Goal: Browse casually: Explore the website without a specific task or goal

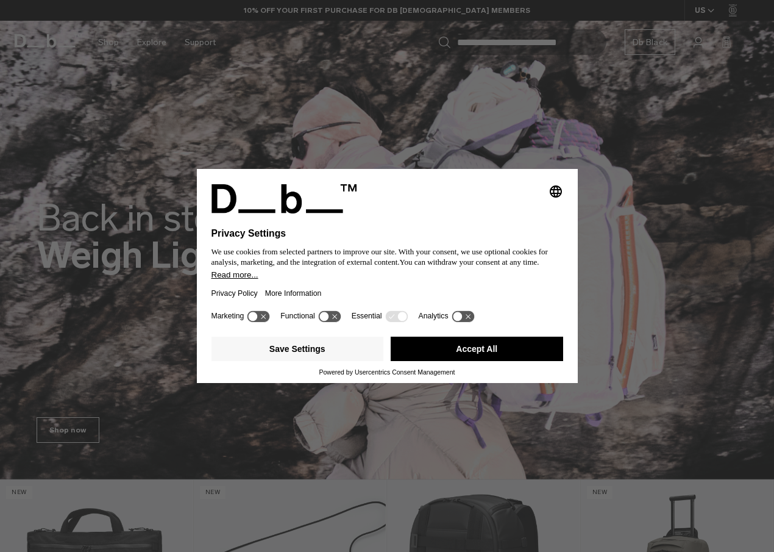
click at [466, 317] on icon at bounding box center [468, 316] width 5 height 5
click at [466, 318] on icon at bounding box center [468, 315] width 9 height 9
click at [343, 351] on button "Save Settings" at bounding box center [297, 348] width 172 height 24
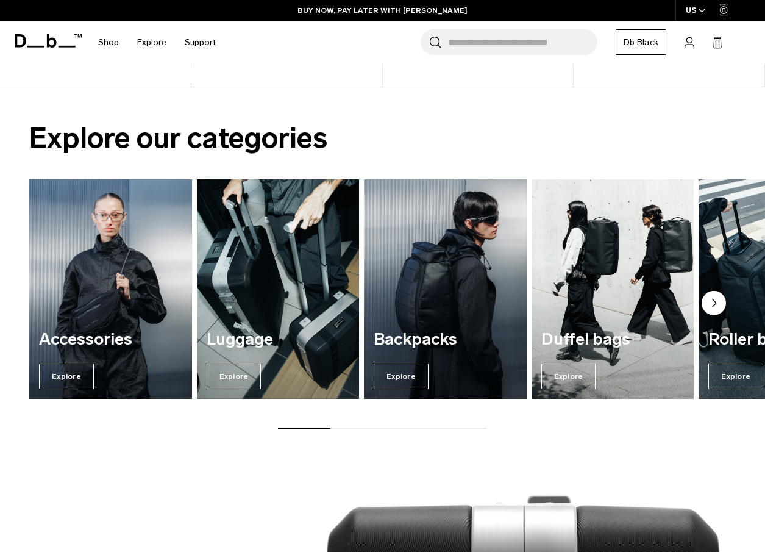
scroll to position [695, 0]
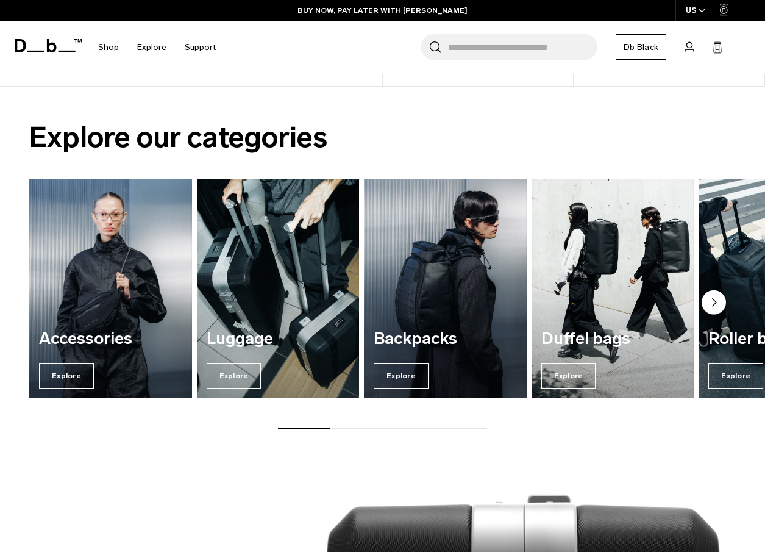
drag, startPoint x: 326, startPoint y: 428, endPoint x: 437, endPoint y: 425, distance: 110.9
click at [436, 425] on div "Explore our categories Accessories Explore [GEOGRAPHIC_DATA] Explore Backpacks …" at bounding box center [382, 277] width 765 height 380
click at [708, 300] on circle "Next slide" at bounding box center [713, 302] width 24 height 24
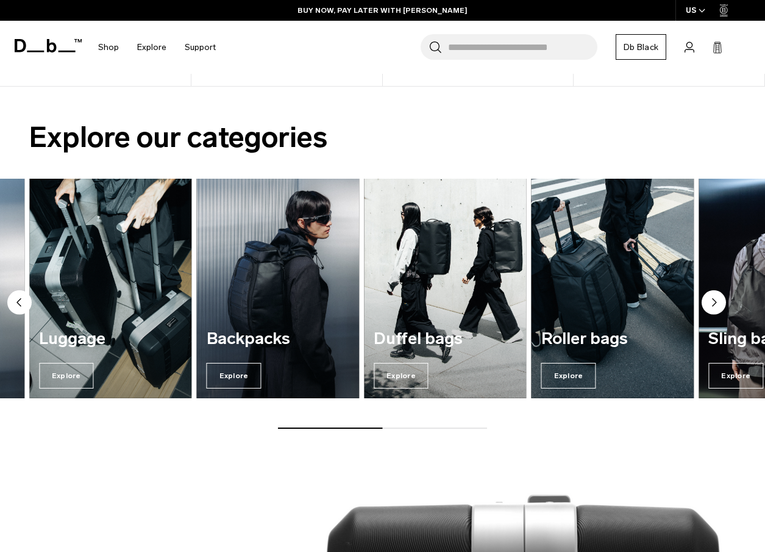
click at [708, 300] on circle "Next slide" at bounding box center [713, 302] width 24 height 24
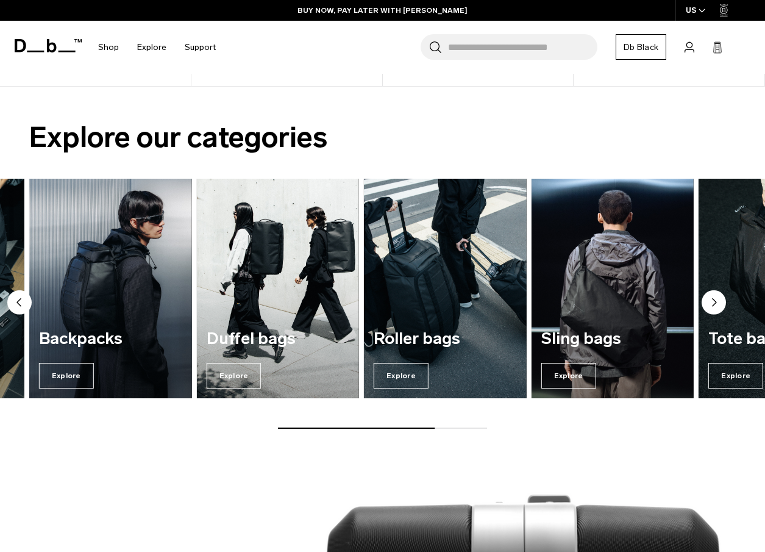
click at [708, 300] on circle "Next slide" at bounding box center [713, 302] width 24 height 24
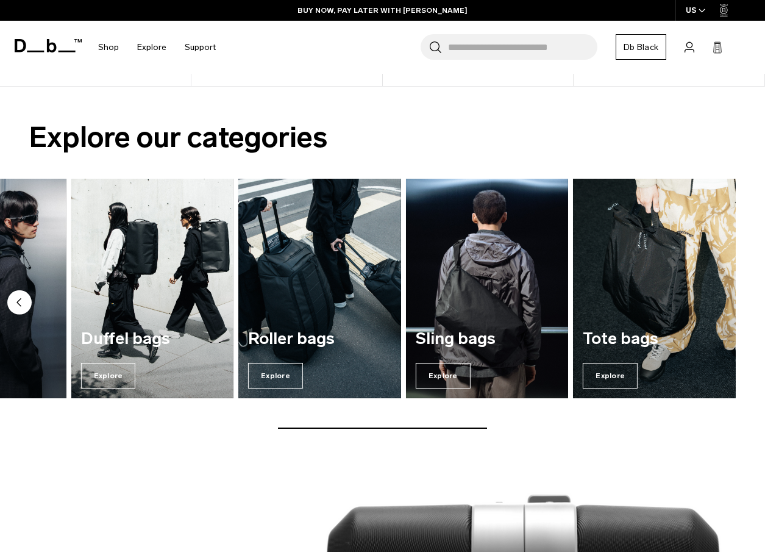
click at [708, 300] on img "7 / 7" at bounding box center [654, 289] width 168 height 226
